Goal: Navigation & Orientation: Find specific page/section

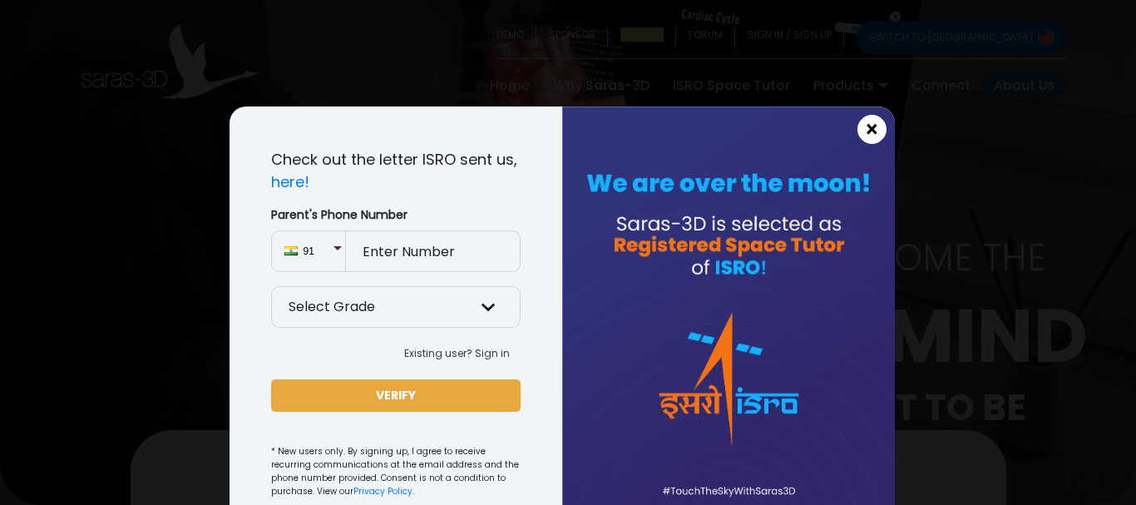
click at [867, 136] on span "×" at bounding box center [872, 130] width 14 height 22
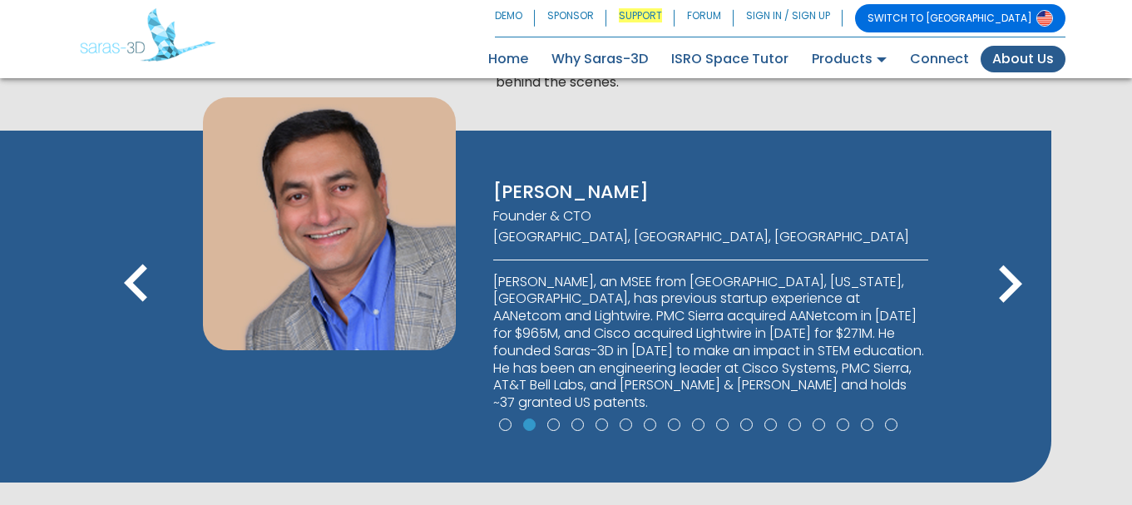
scroll to position [1257, 0]
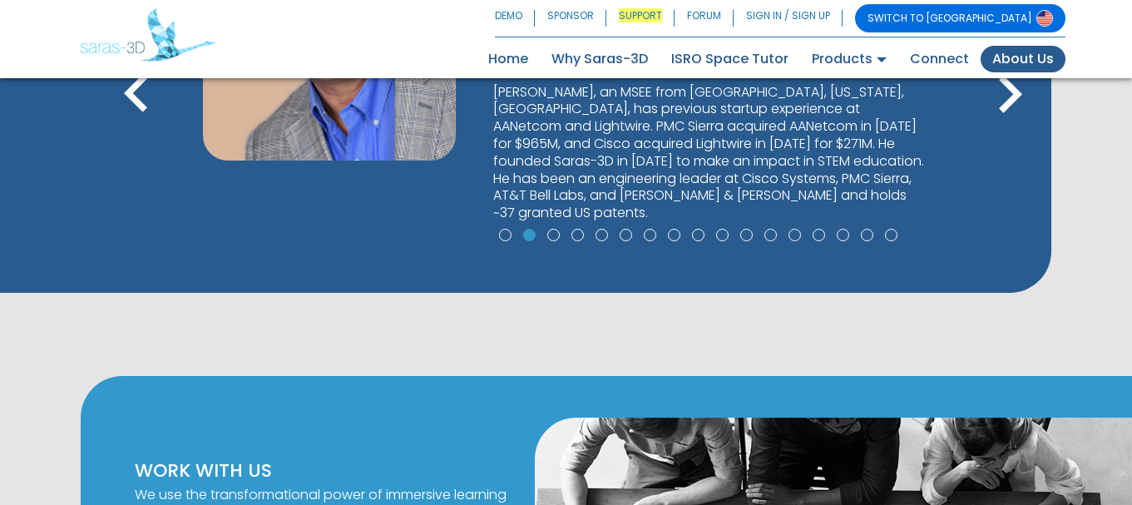
click at [1007, 93] on icon "keyboard_arrow_right" at bounding box center [1009, 94] width 75 height 75
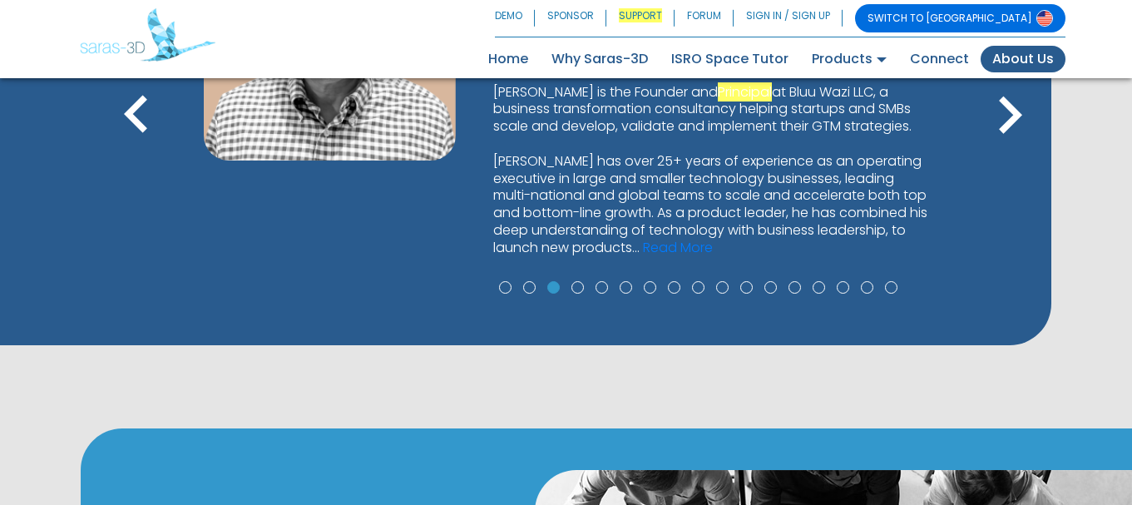
scroll to position [1007, 0]
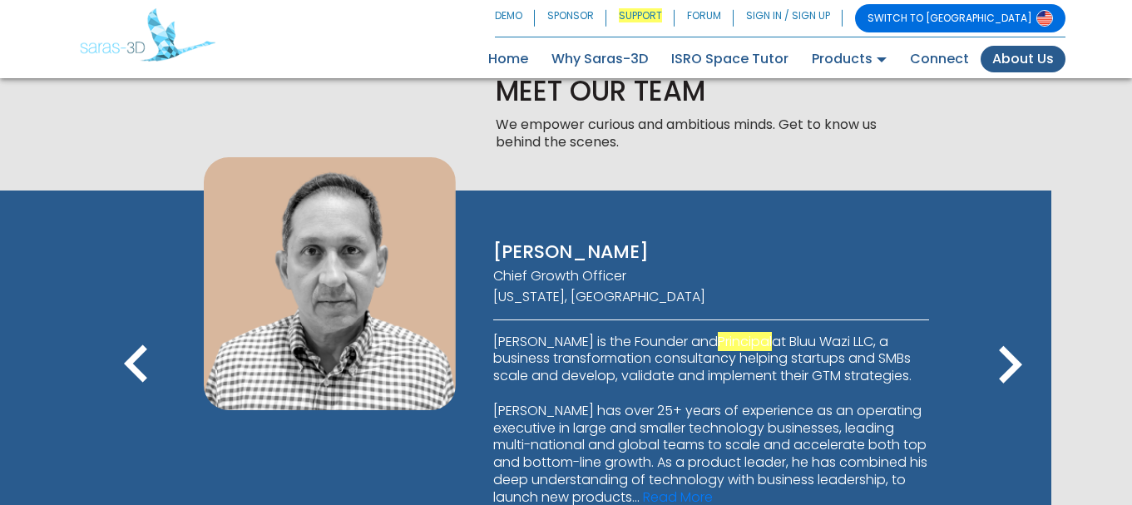
click at [1006, 376] on icon "keyboard_arrow_right" at bounding box center [1009, 365] width 75 height 75
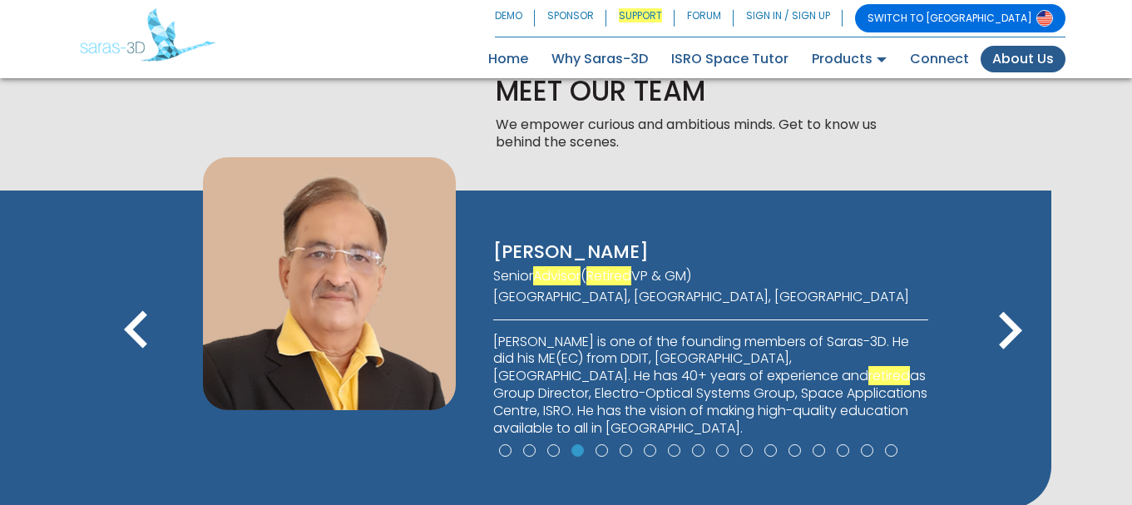
click at [1006, 374] on button "keyboard_arrow_right" at bounding box center [1009, 334] width 75 height 81
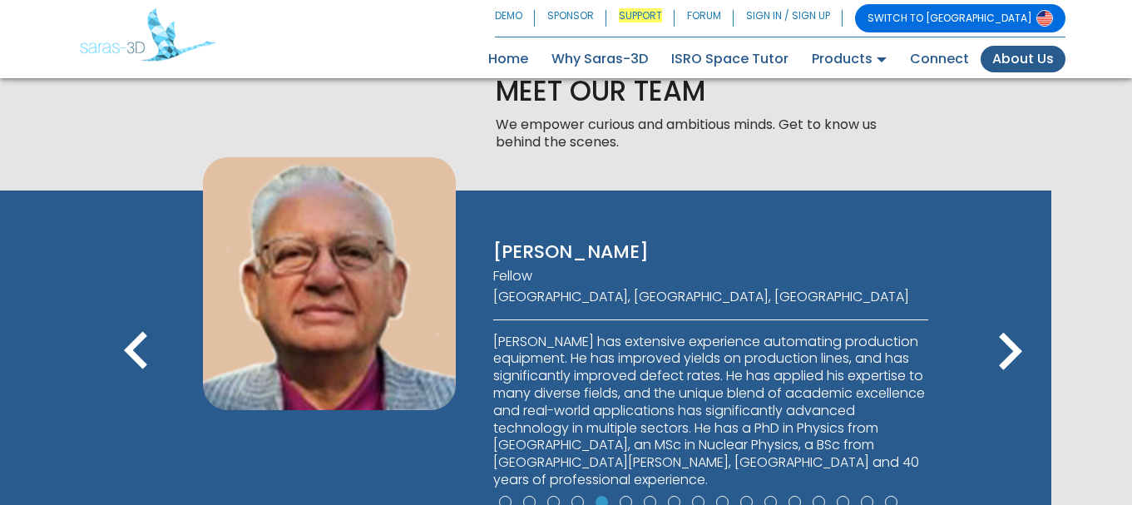
click at [1006, 376] on icon "keyboard_arrow_right" at bounding box center [1009, 351] width 75 height 75
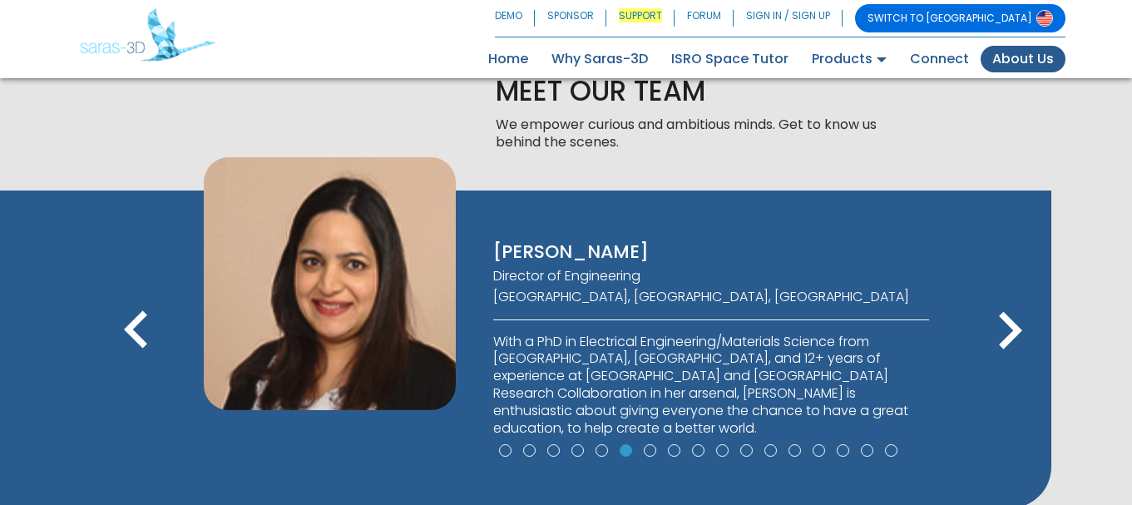
click at [1006, 376] on div "keyboard_arrow_left keyboard_arrow_right" at bounding box center [606, 333] width 807 height 89
click at [1008, 349] on icon "keyboard_arrow_right" at bounding box center [1009, 331] width 75 height 75
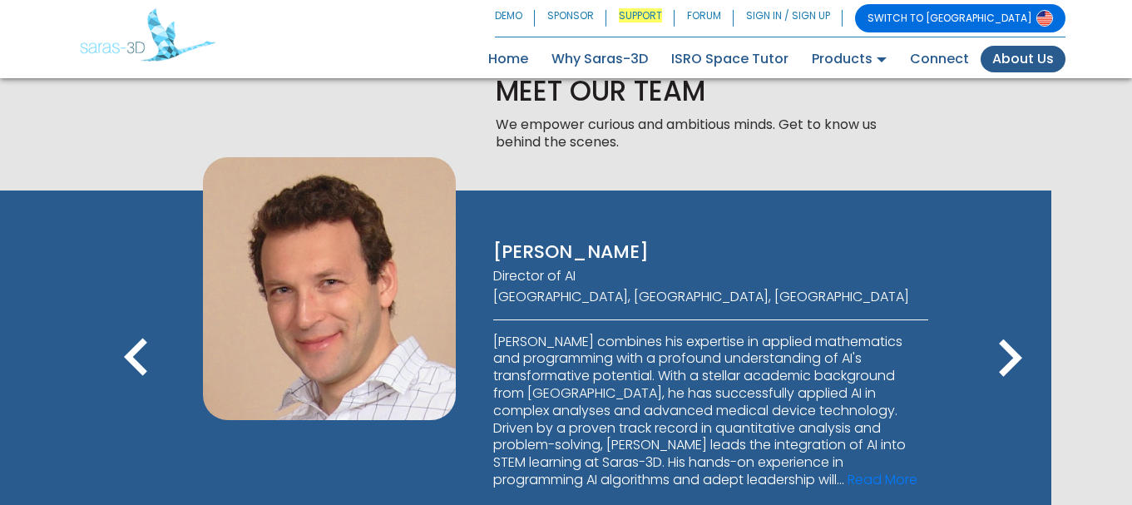
click at [1008, 349] on icon "keyboard_arrow_right" at bounding box center [1009, 358] width 75 height 75
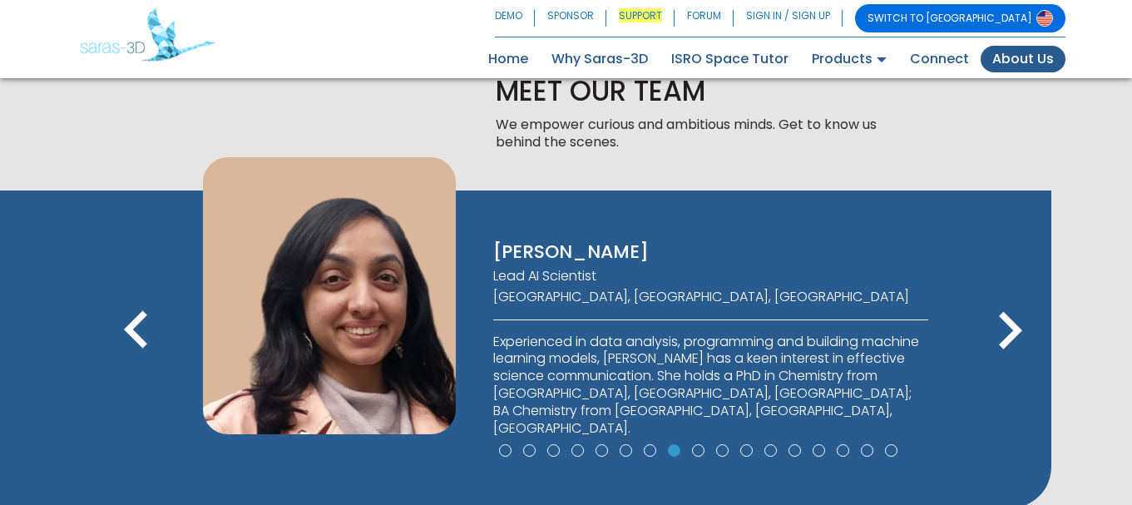
click at [1008, 349] on icon "keyboard_arrow_right" at bounding box center [1009, 331] width 75 height 75
